Goal: Use online tool/utility: Utilize a website feature to perform a specific function

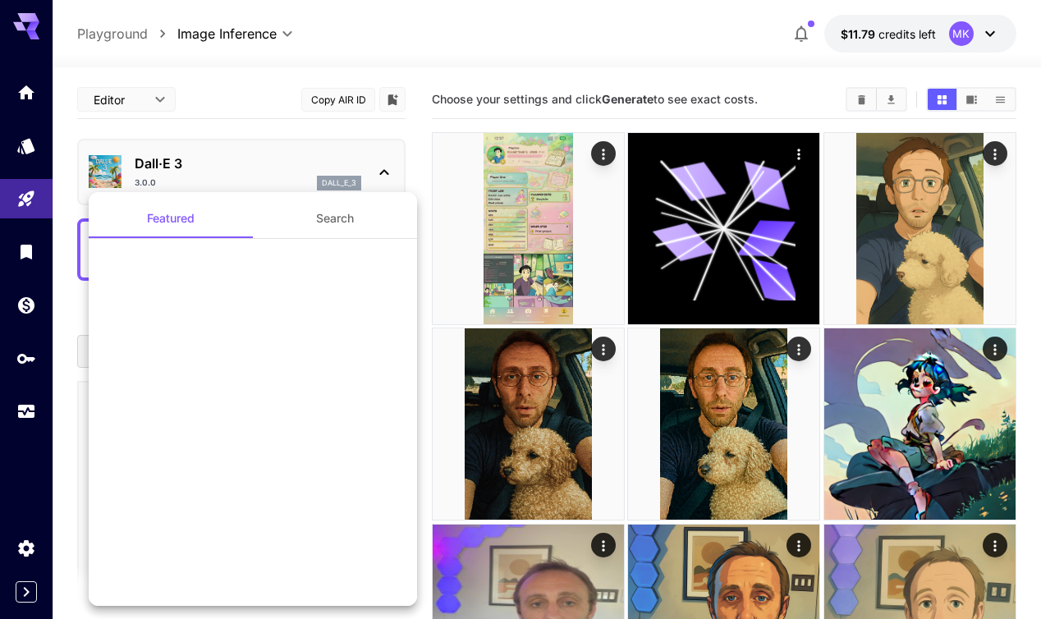
scroll to position [573, 0]
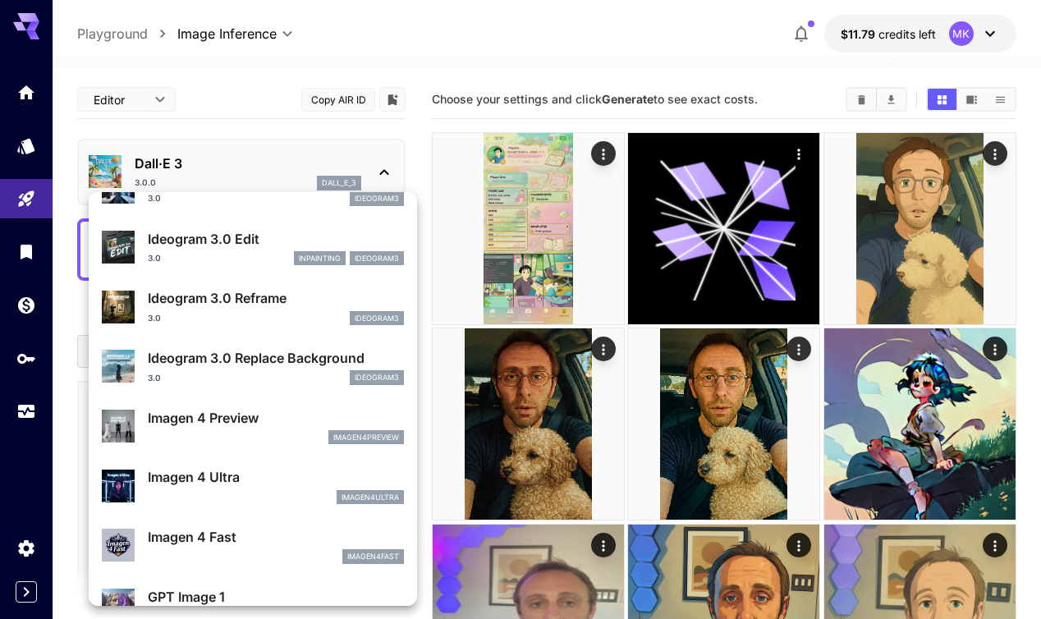
click at [606, 154] on div at bounding box center [520, 309] width 1041 height 619
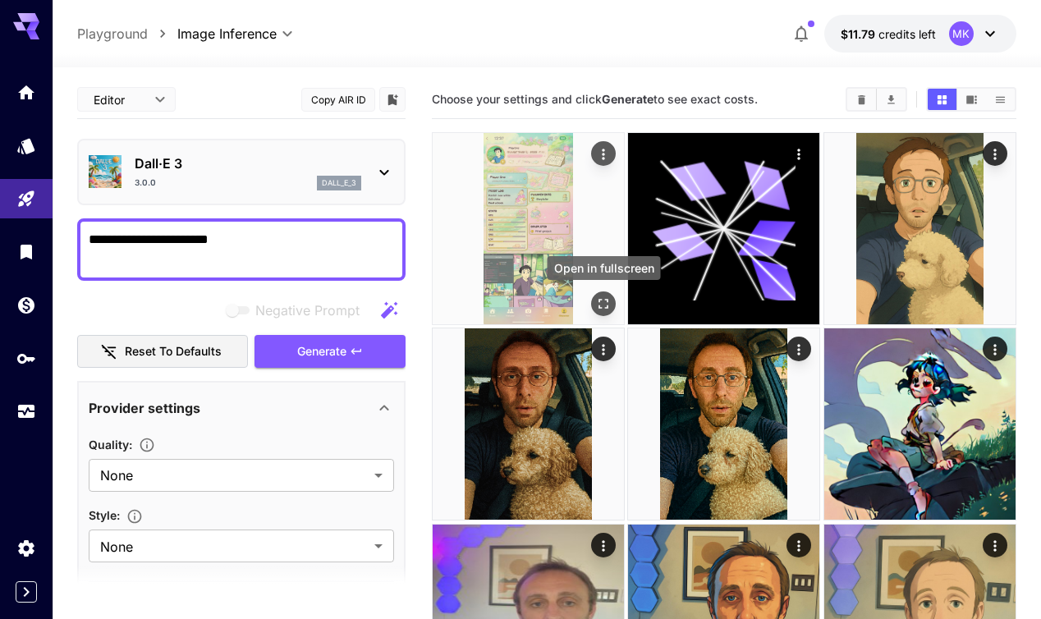
click at [597, 305] on icon "Open in fullscreen" at bounding box center [603, 304] width 16 height 16
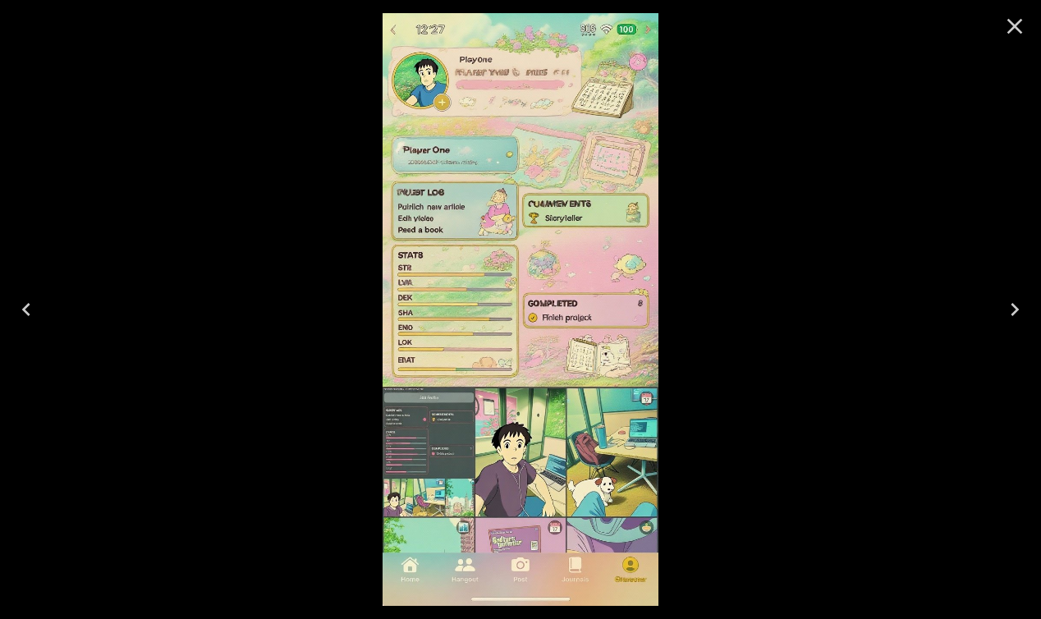
click at [1019, 27] on icon "Close" at bounding box center [1015, 26] width 26 height 26
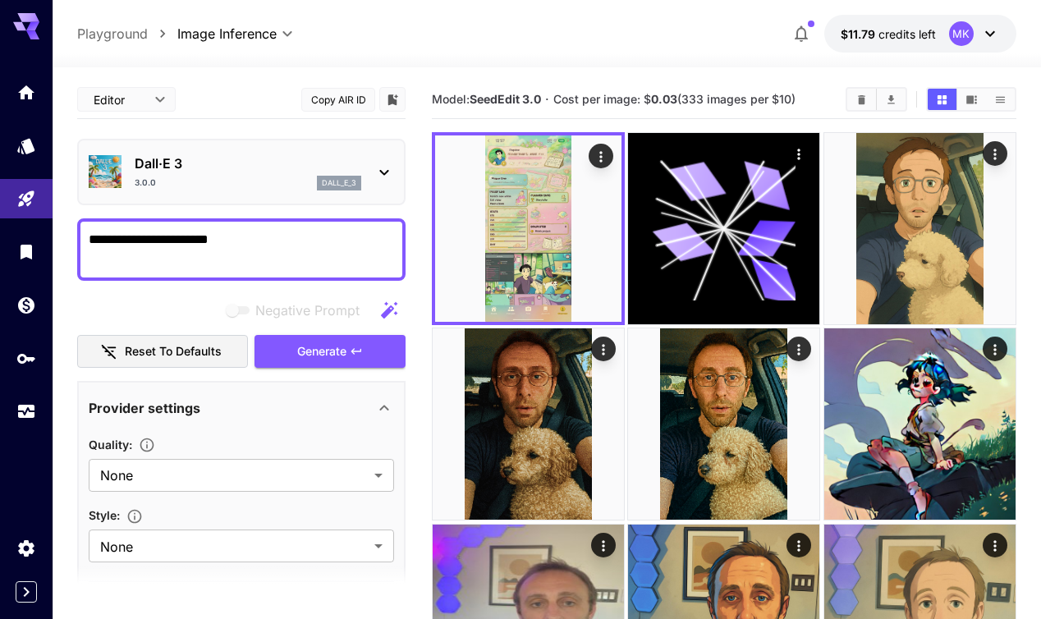
drag, startPoint x: 162, startPoint y: 240, endPoint x: 288, endPoint y: 250, distance: 126.8
click at [288, 250] on textarea "**********" at bounding box center [241, 249] width 305 height 39
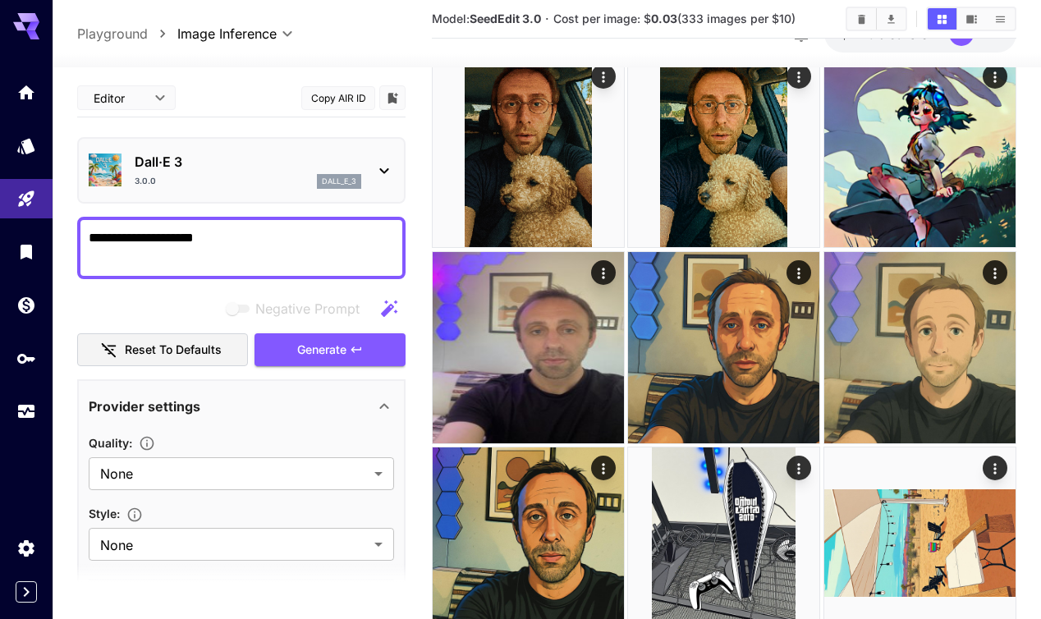
scroll to position [31, 0]
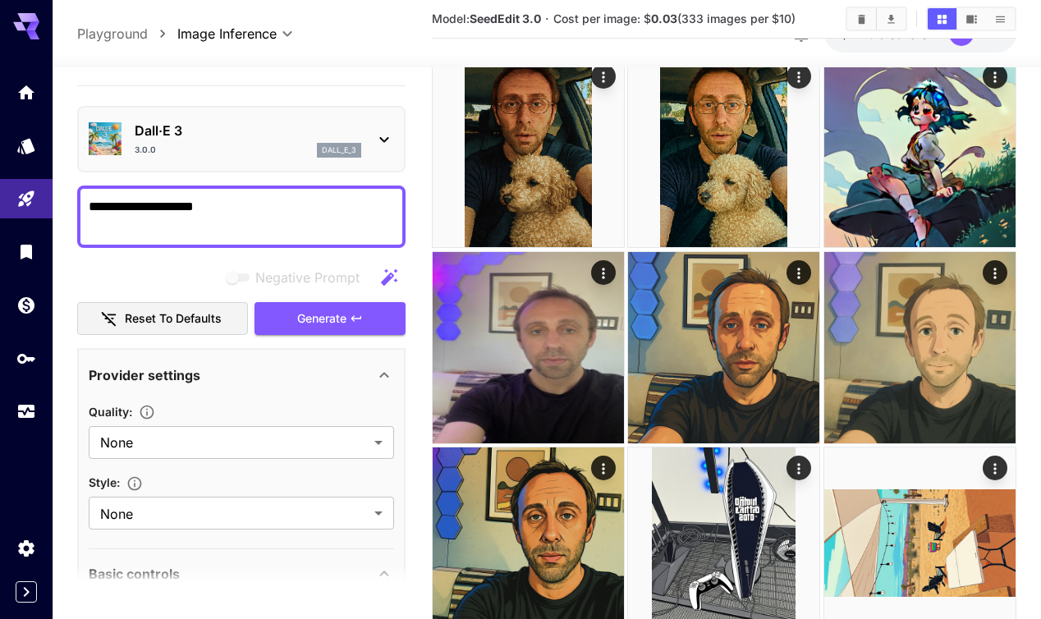
type textarea "**********"
click at [211, 133] on p "Dall·E 3" at bounding box center [248, 131] width 227 height 20
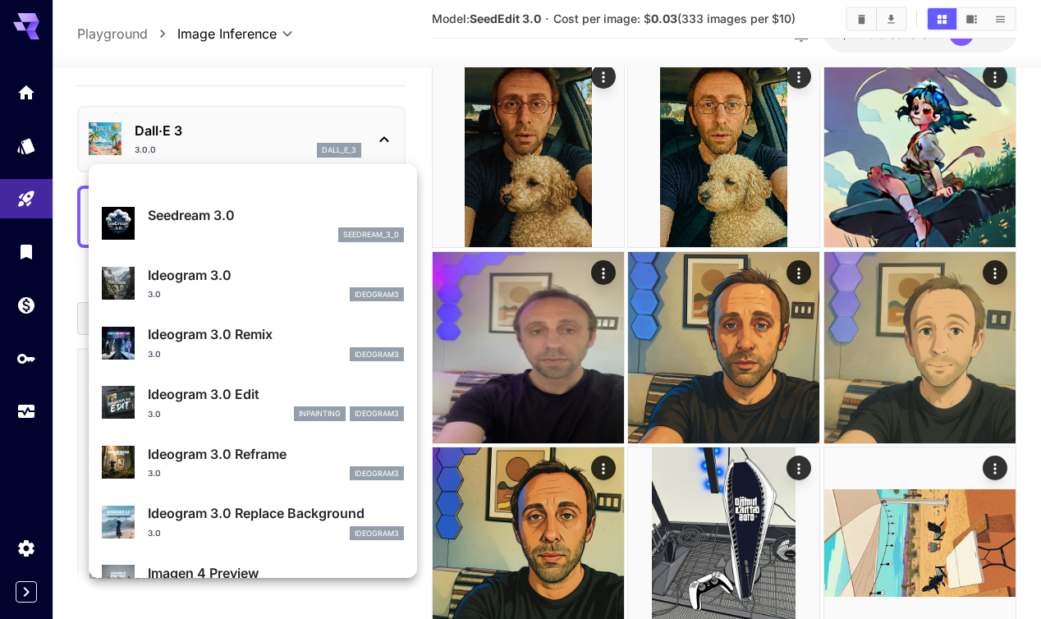
scroll to position [366, 0]
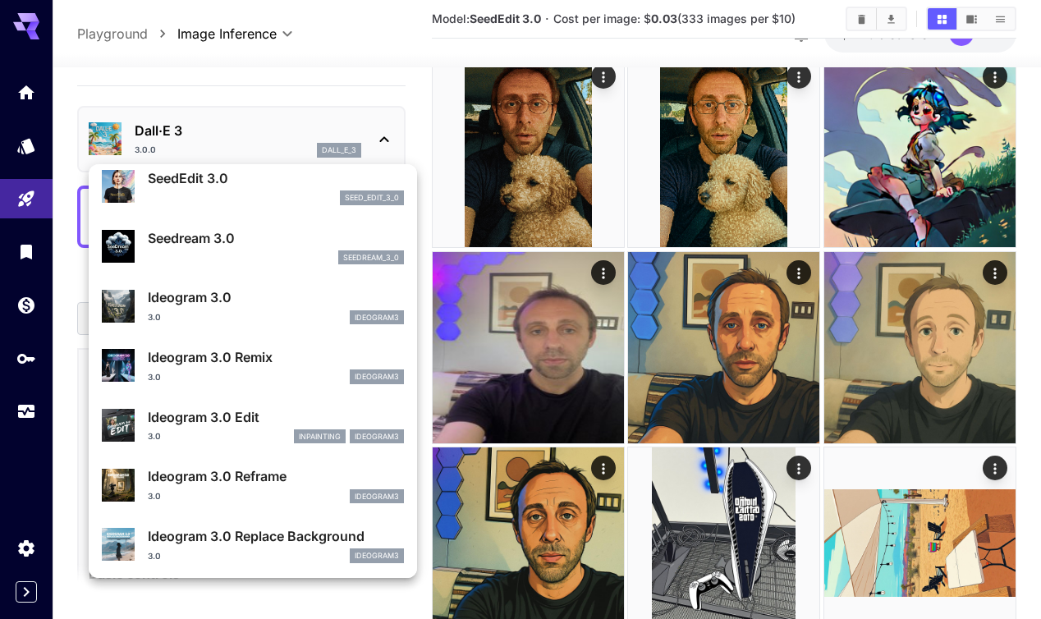
click at [213, 178] on p "SeedEdit 3.0" at bounding box center [276, 178] width 256 height 20
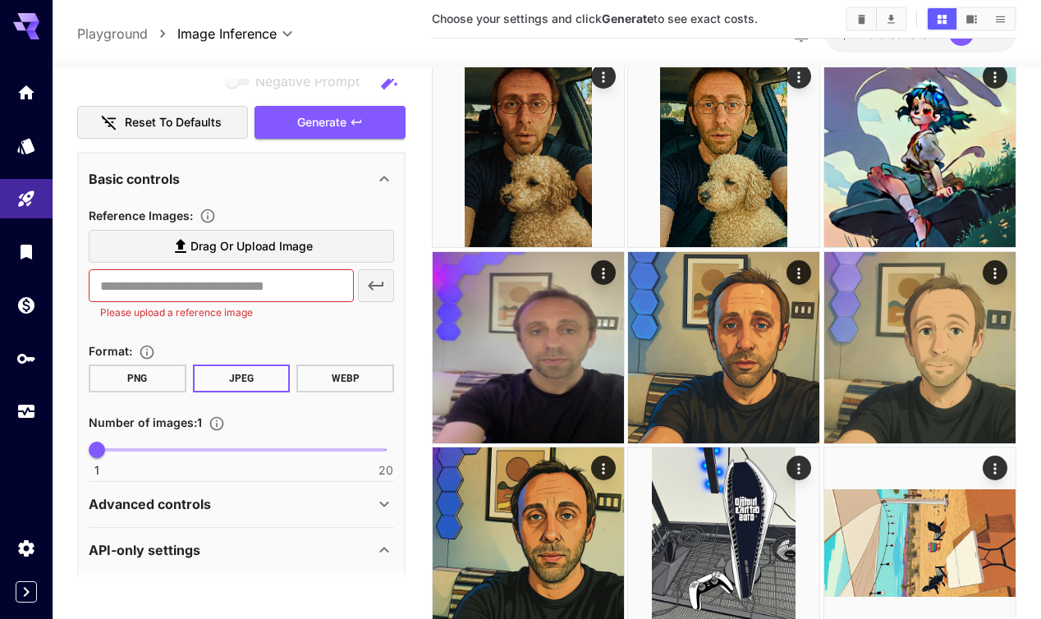
scroll to position [305, 0]
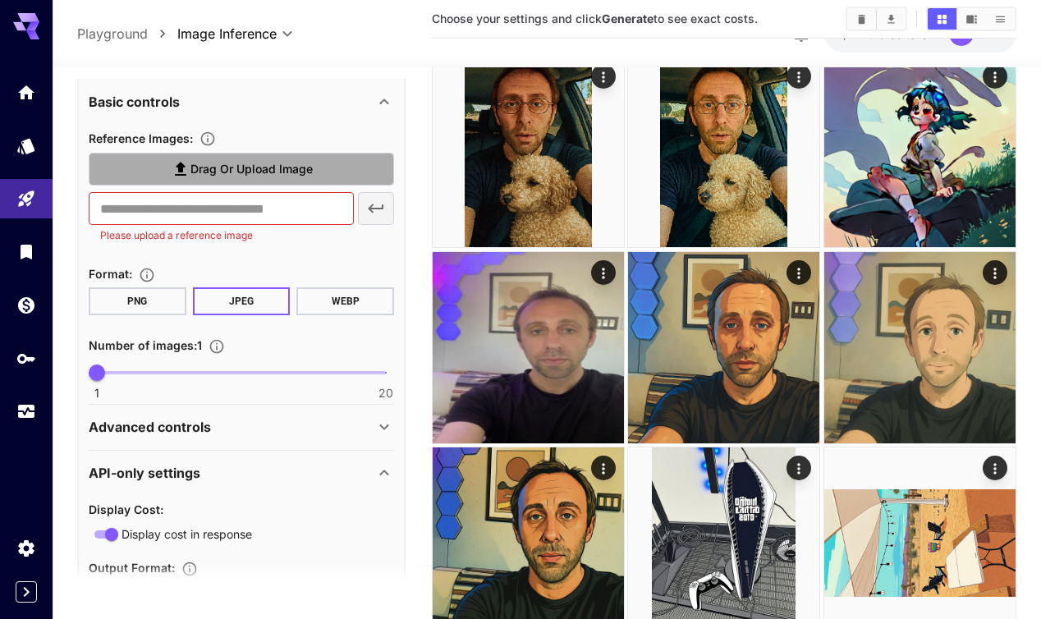
click at [293, 169] on span "Drag or upload image" at bounding box center [251, 169] width 122 height 21
click at [0, 0] on input "Drag or upload image" at bounding box center [0, 0] width 0 height 0
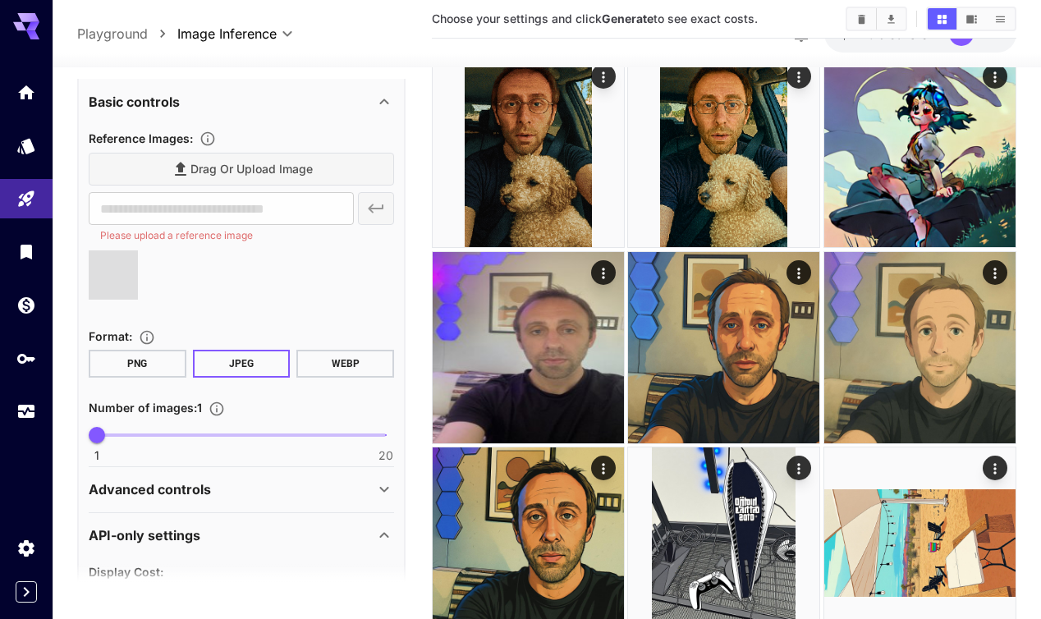
type input "**********"
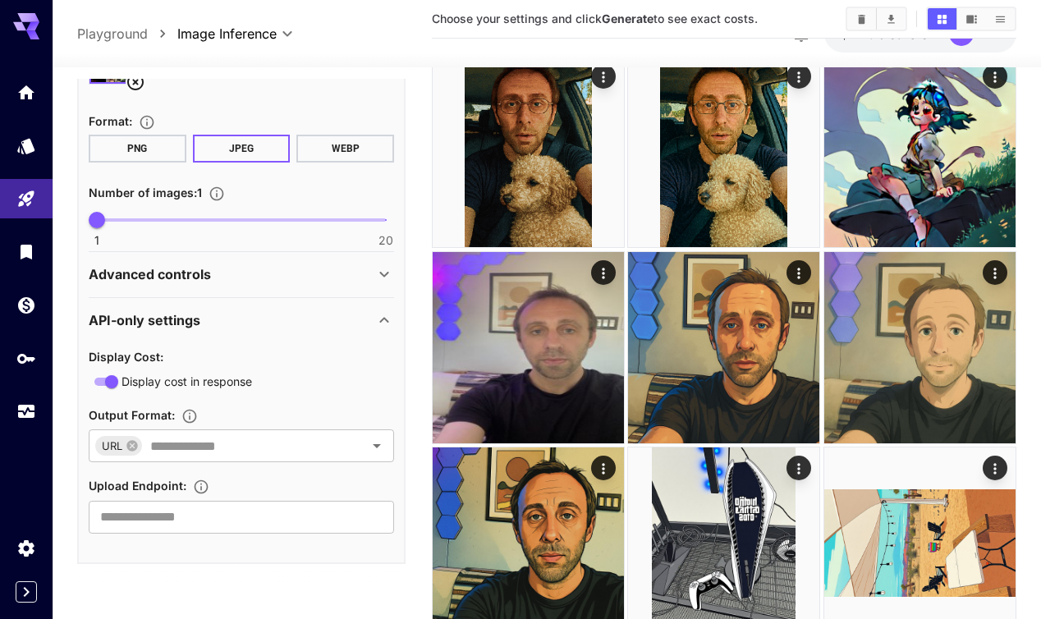
scroll to position [0, 0]
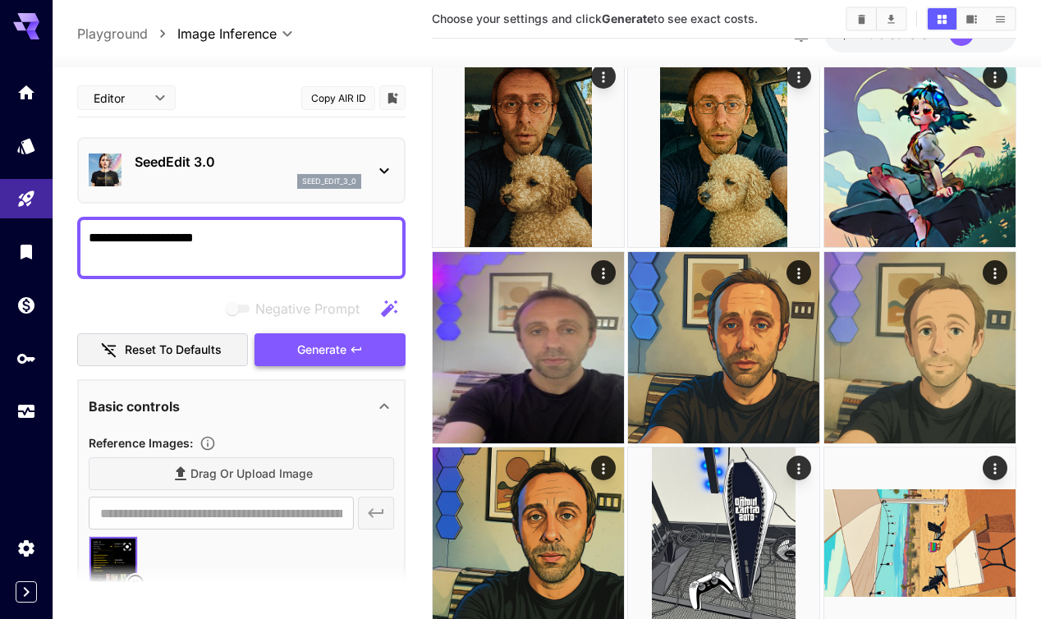
click at [306, 352] on span "Generate" at bounding box center [321, 350] width 49 height 21
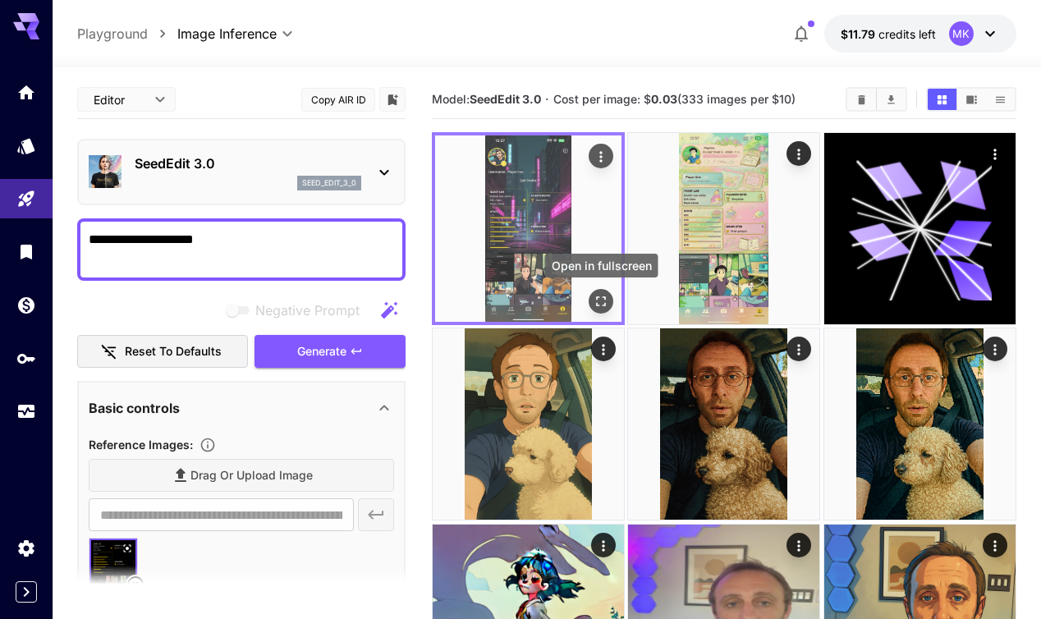
click at [601, 300] on icon "Open in fullscreen" at bounding box center [601, 301] width 16 height 16
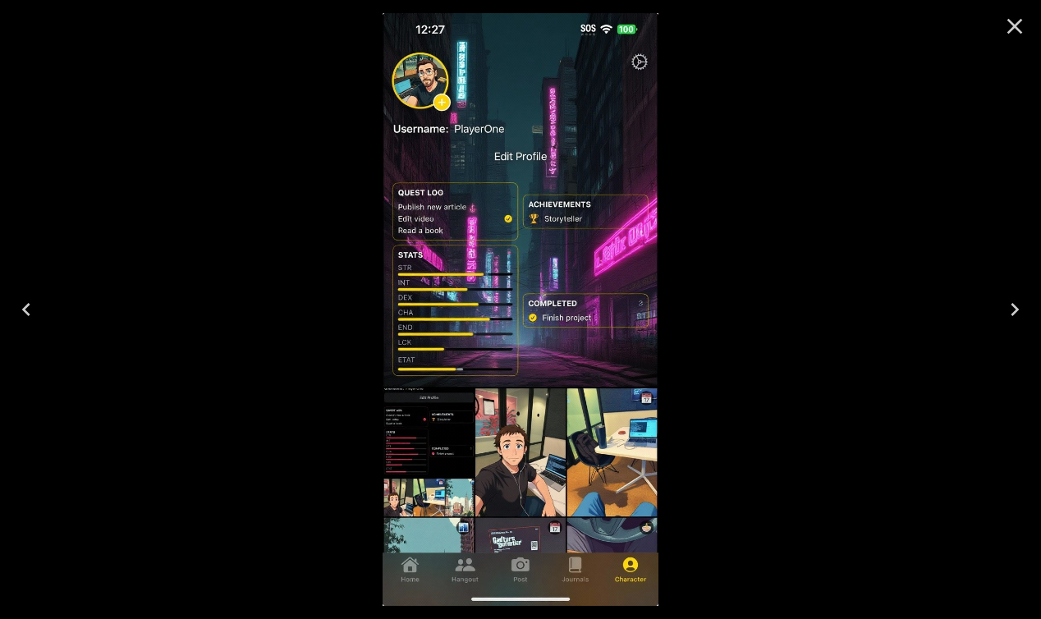
click at [1009, 32] on icon "Close" at bounding box center [1015, 27] width 16 height 16
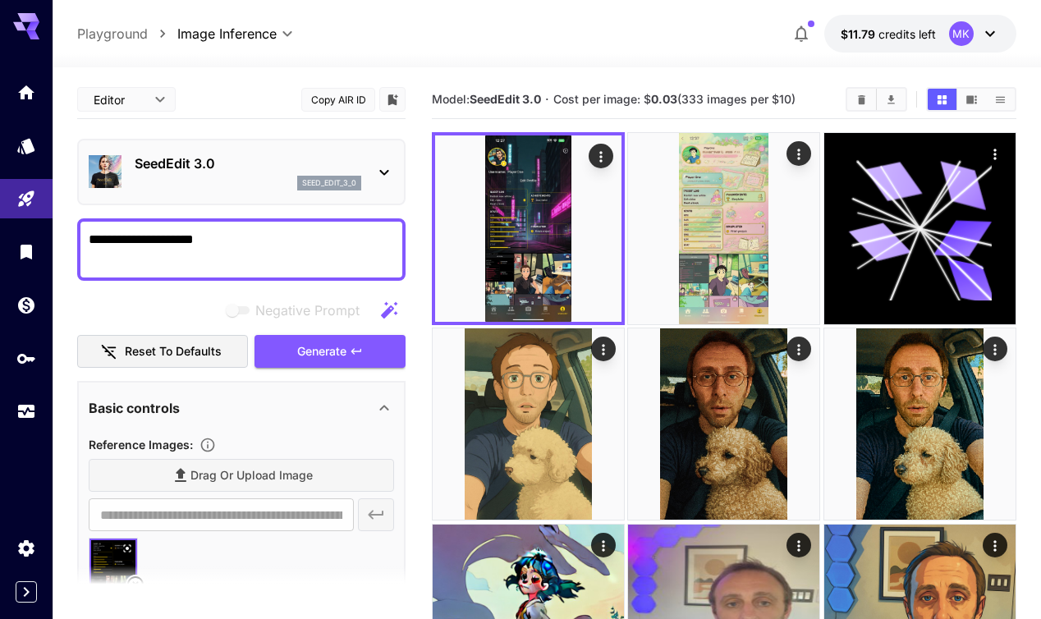
drag, startPoint x: 187, startPoint y: 244, endPoint x: 173, endPoint y: 241, distance: 14.2
click at [173, 241] on textarea "**********" at bounding box center [241, 249] width 305 height 39
type textarea "**********"
click at [304, 347] on span "Generate" at bounding box center [321, 352] width 49 height 21
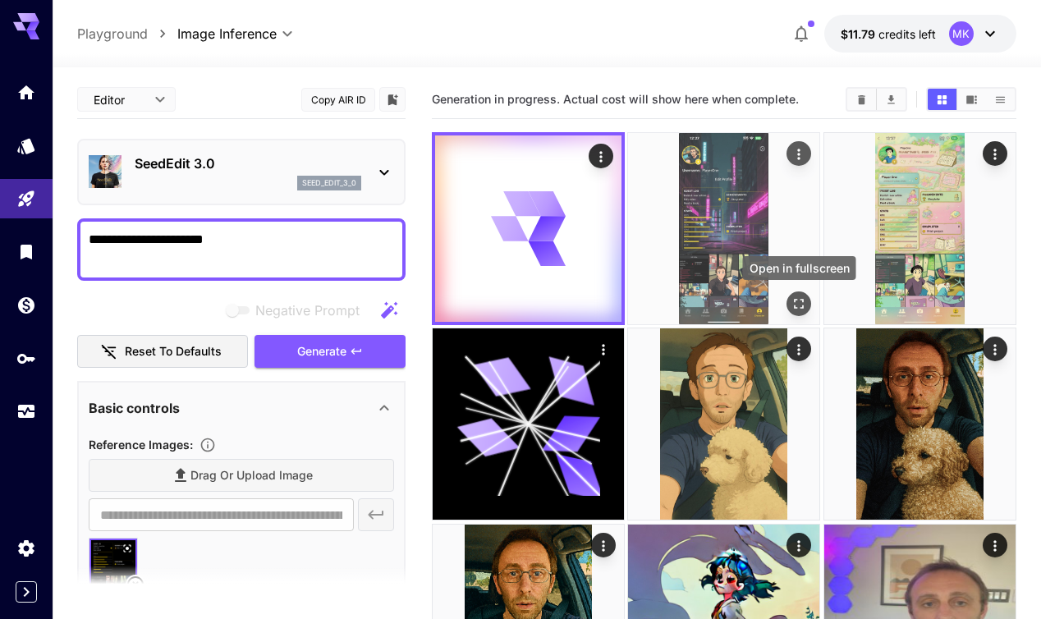
click at [797, 296] on icon "Open in fullscreen" at bounding box center [800, 304] width 16 height 16
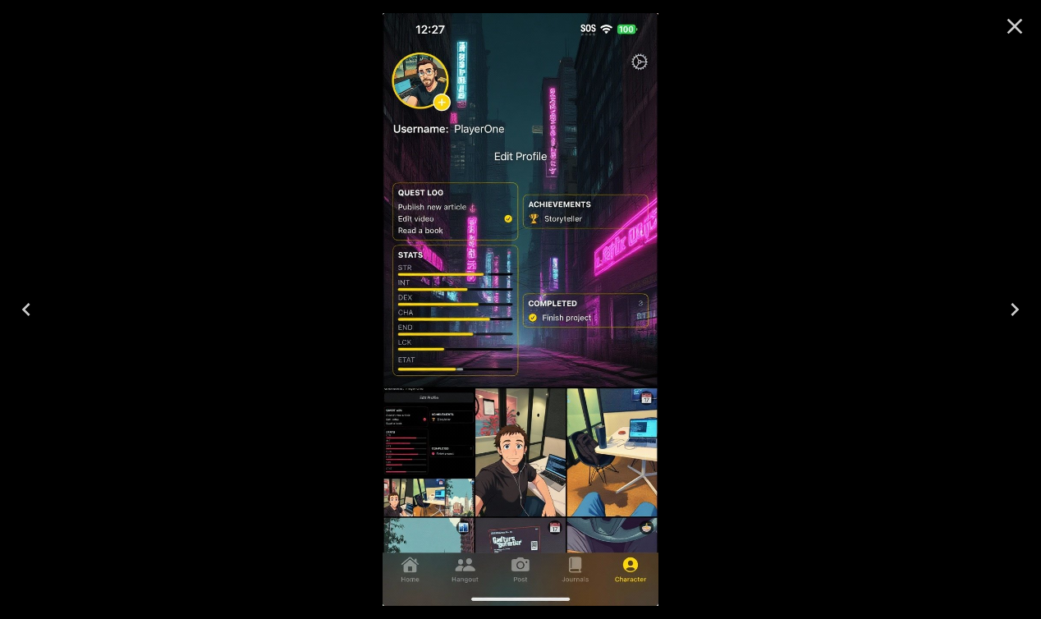
click at [1014, 25] on icon "Close" at bounding box center [1015, 27] width 16 height 16
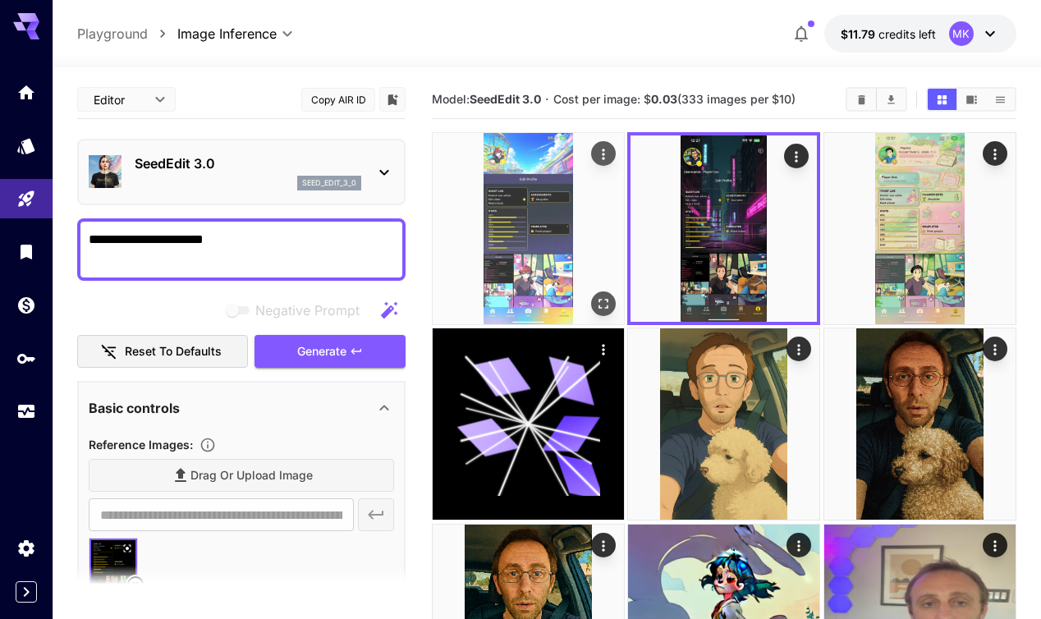
click at [599, 296] on icon "Open in fullscreen" at bounding box center [603, 304] width 16 height 16
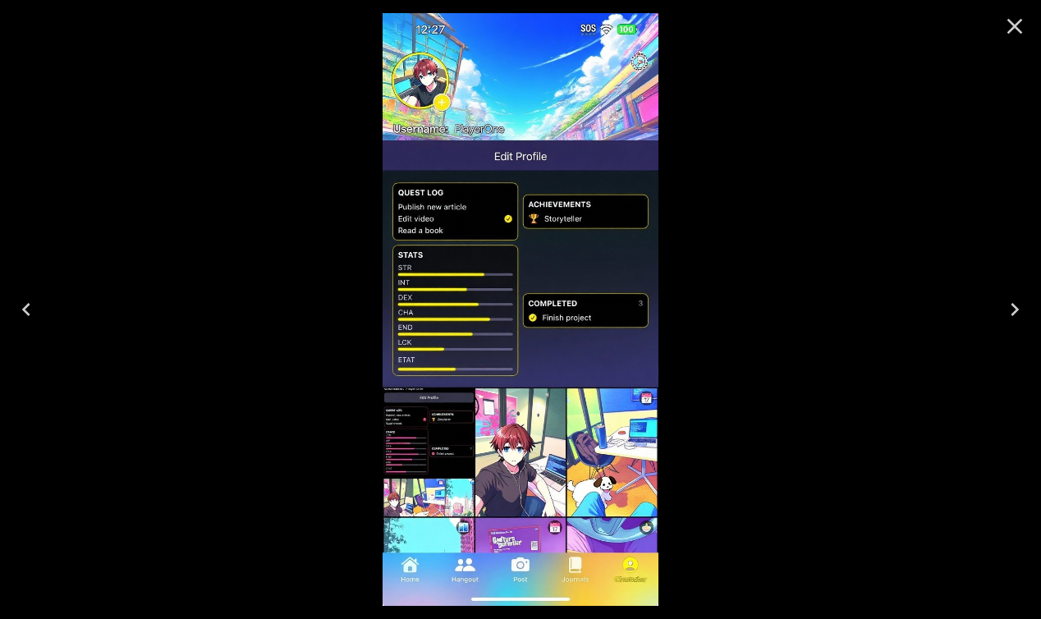
click at [1016, 16] on icon "Close" at bounding box center [1015, 26] width 26 height 26
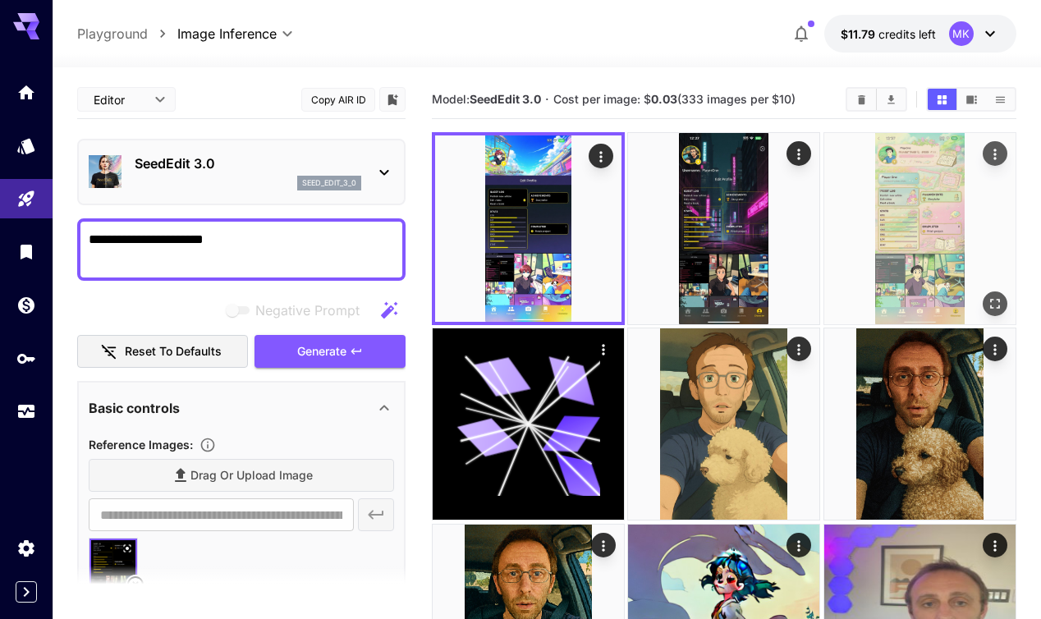
click at [894, 228] on img at bounding box center [919, 228] width 191 height 191
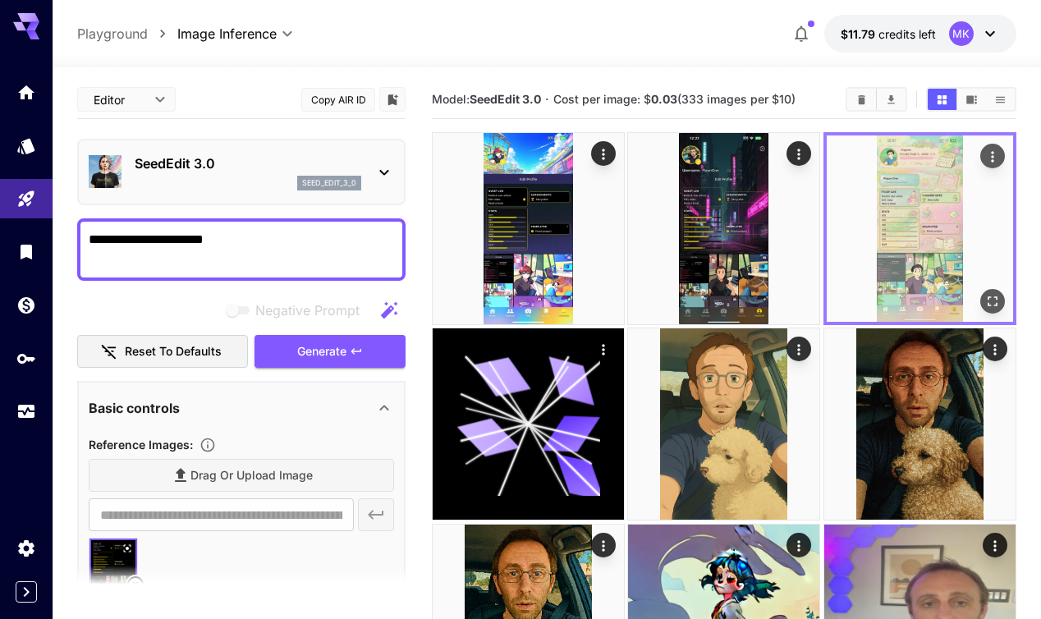
click at [984, 304] on icon "Open in fullscreen" at bounding box center [992, 301] width 16 height 16
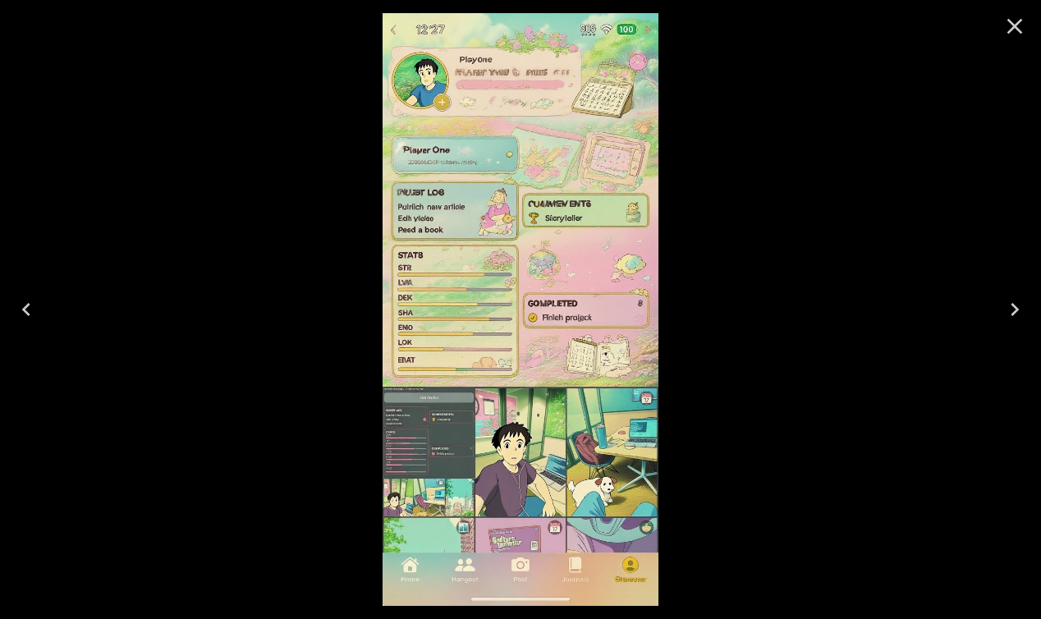
click at [1015, 16] on icon "Close" at bounding box center [1015, 26] width 26 height 26
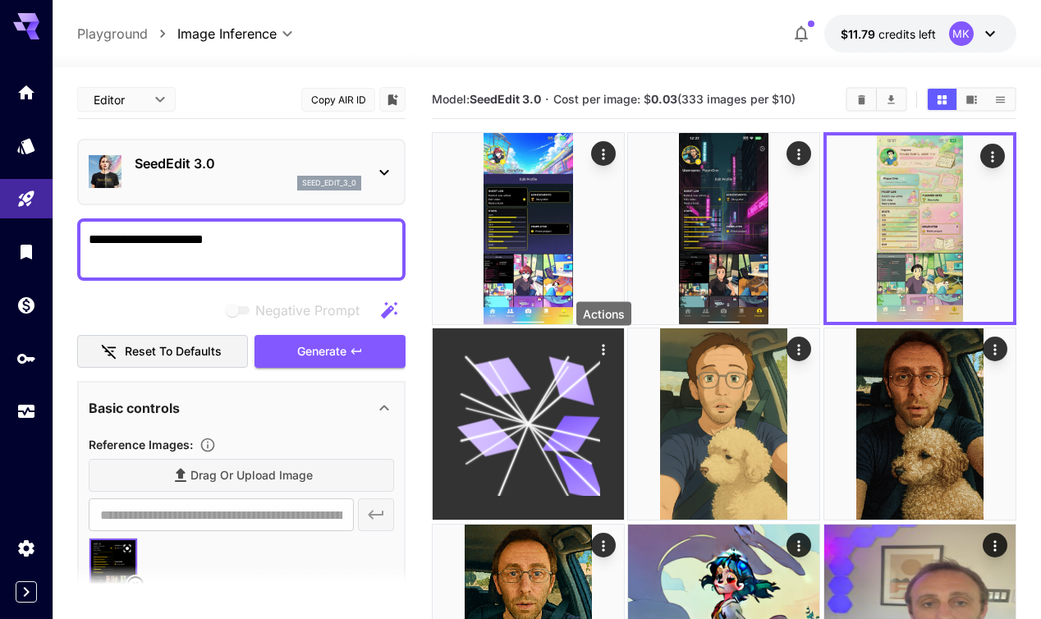
click at [604, 351] on icon "Actions" at bounding box center [604, 349] width 2 height 11
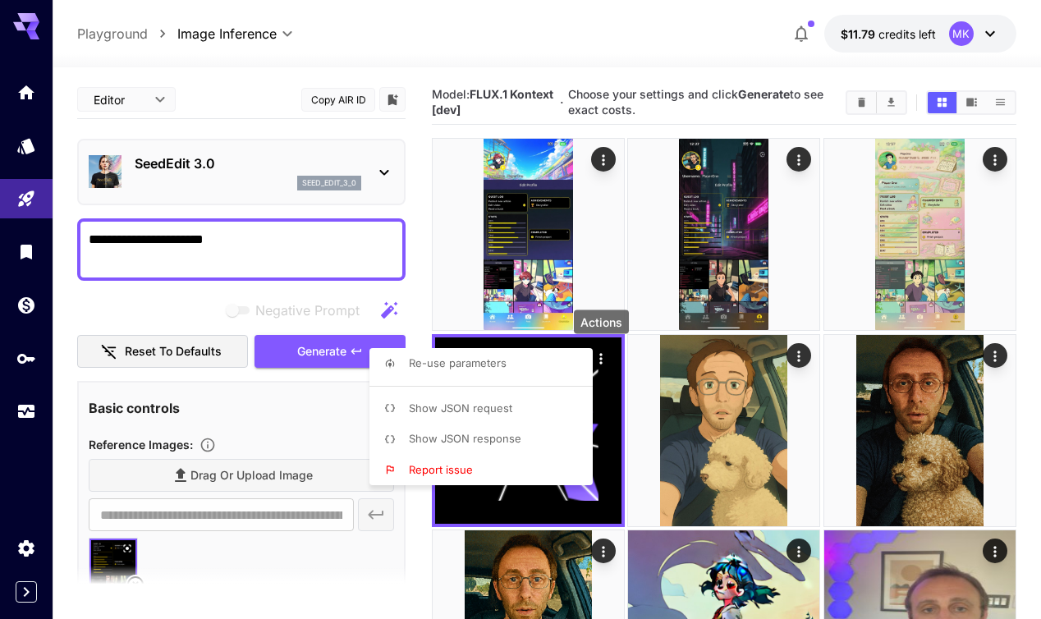
click at [538, 33] on div at bounding box center [520, 309] width 1041 height 619
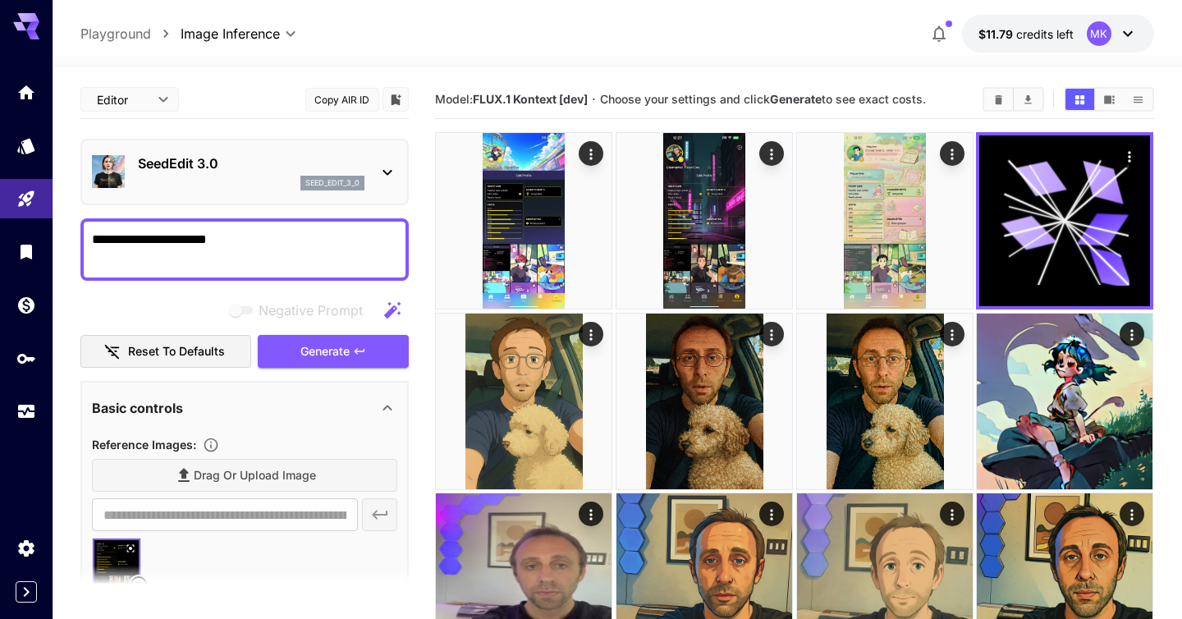
click at [524, 94] on b "FLUX.1 Kontext [dev]" at bounding box center [530, 99] width 115 height 14
